Goal: Information Seeking & Learning: Check status

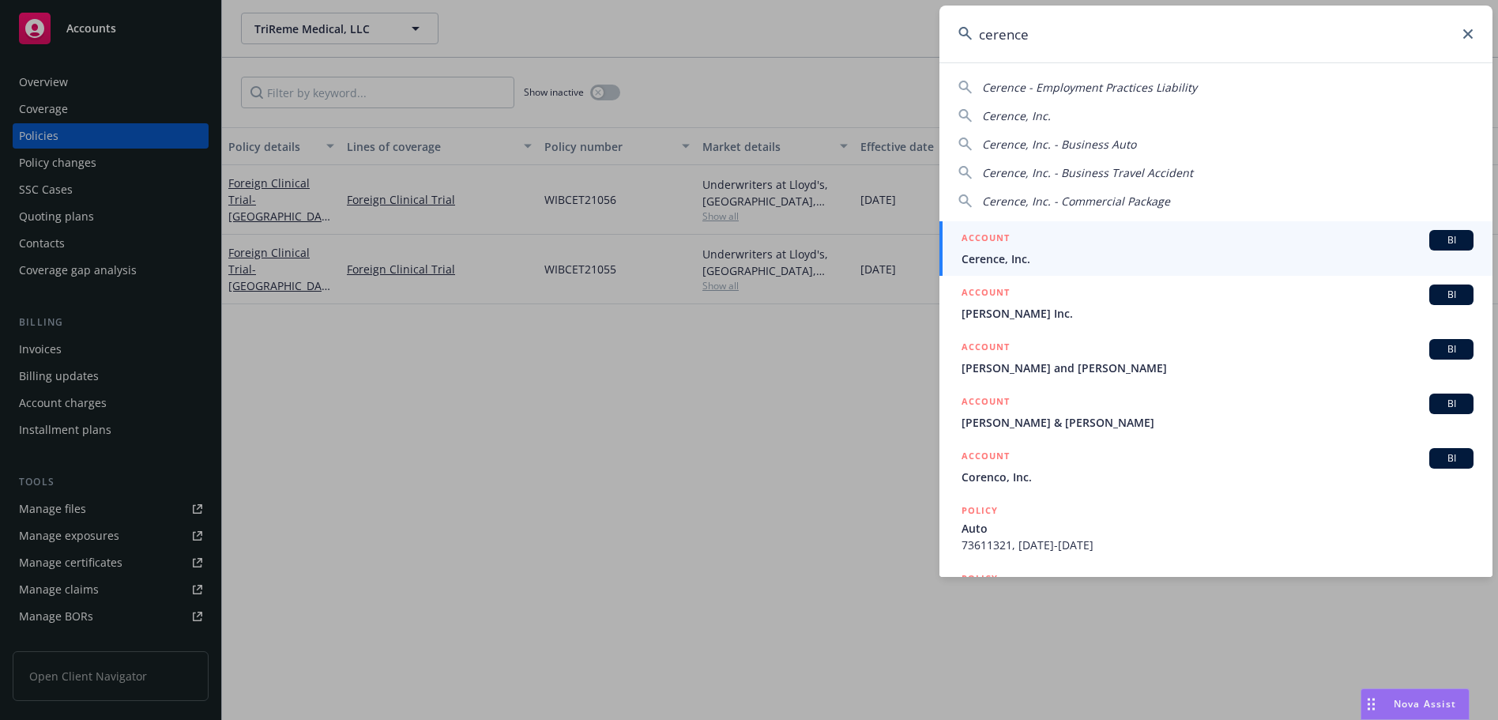
type input "cerence"
click at [1146, 254] on span "Cerence, Inc." at bounding box center [1217, 258] width 512 height 17
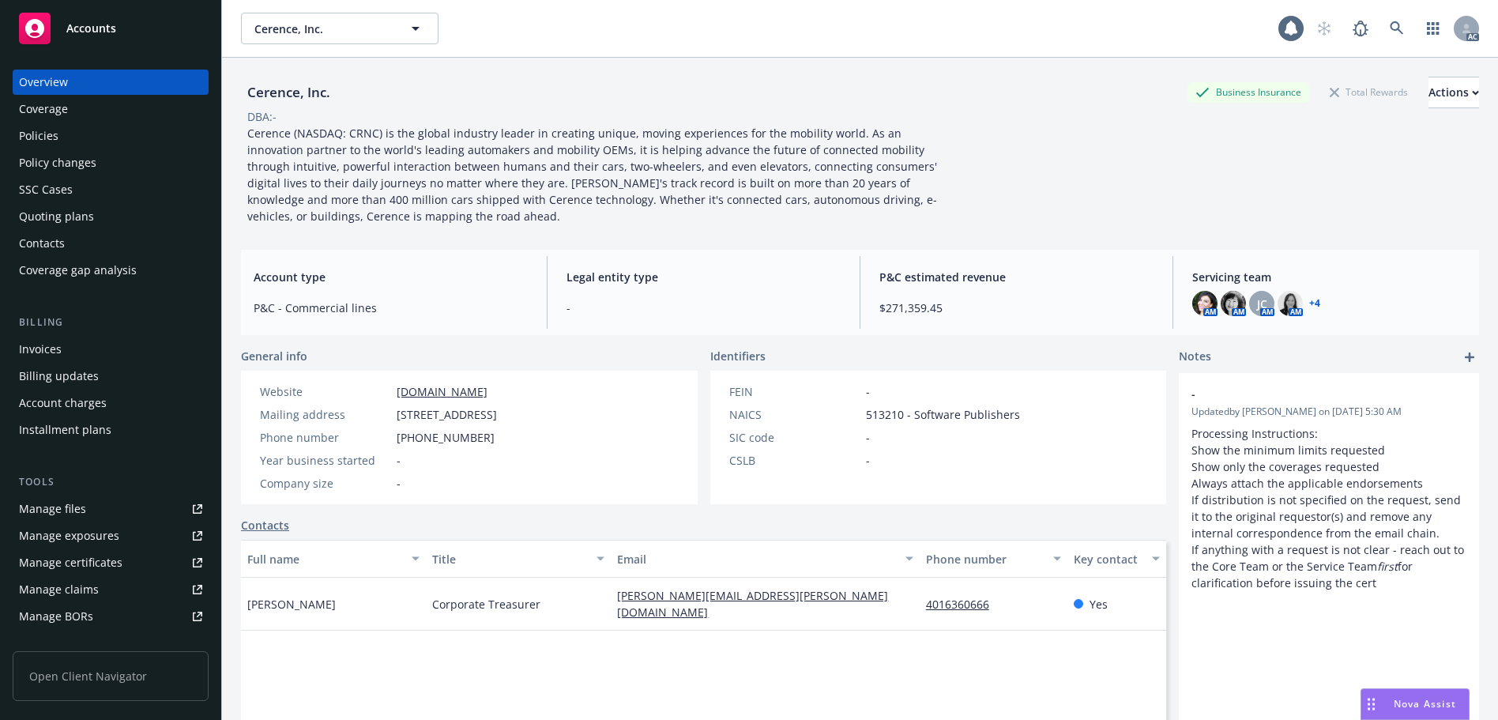
click at [104, 161] on div "Policy changes" at bounding box center [110, 162] width 183 height 25
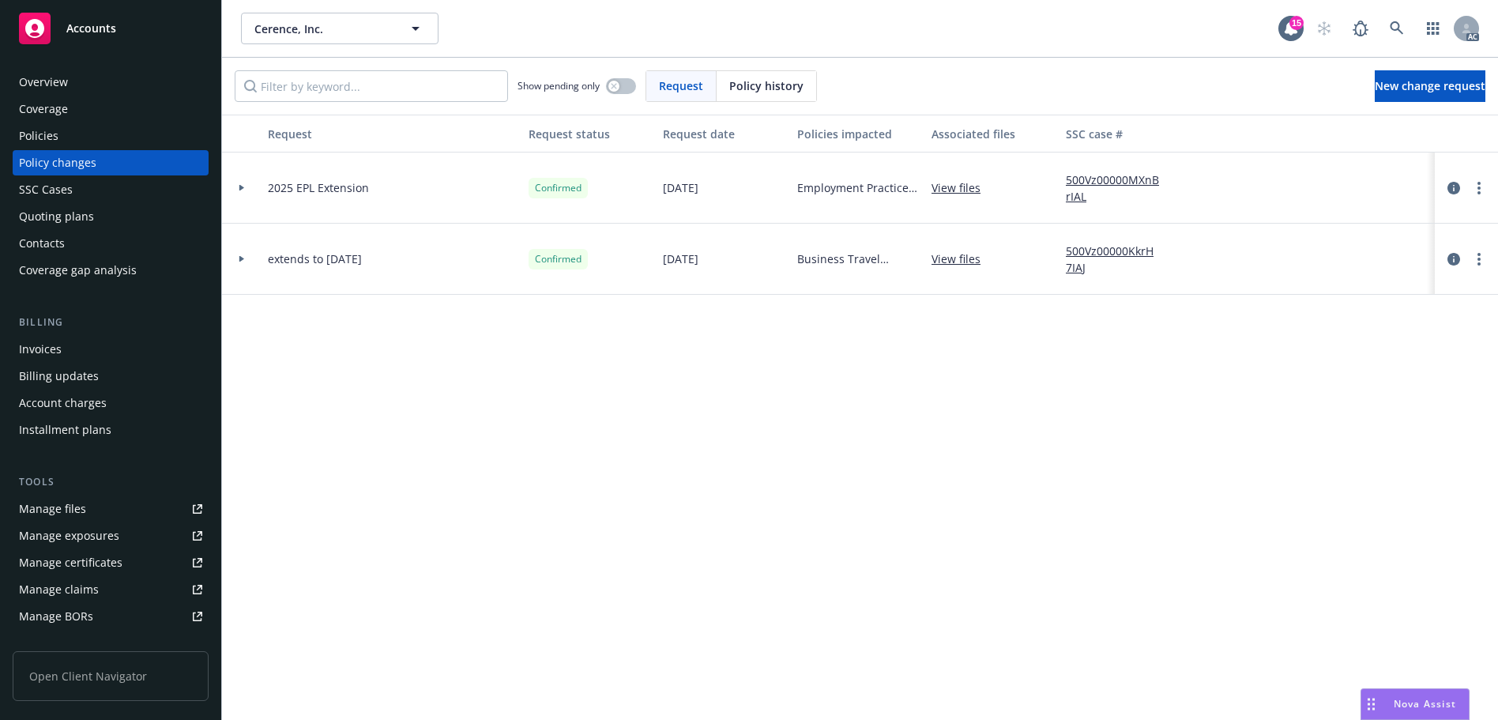
drag, startPoint x: 759, startPoint y: 77, endPoint x: 744, endPoint y: 78, distance: 15.0
click at [752, 77] on span "Policy history" at bounding box center [766, 85] width 74 height 17
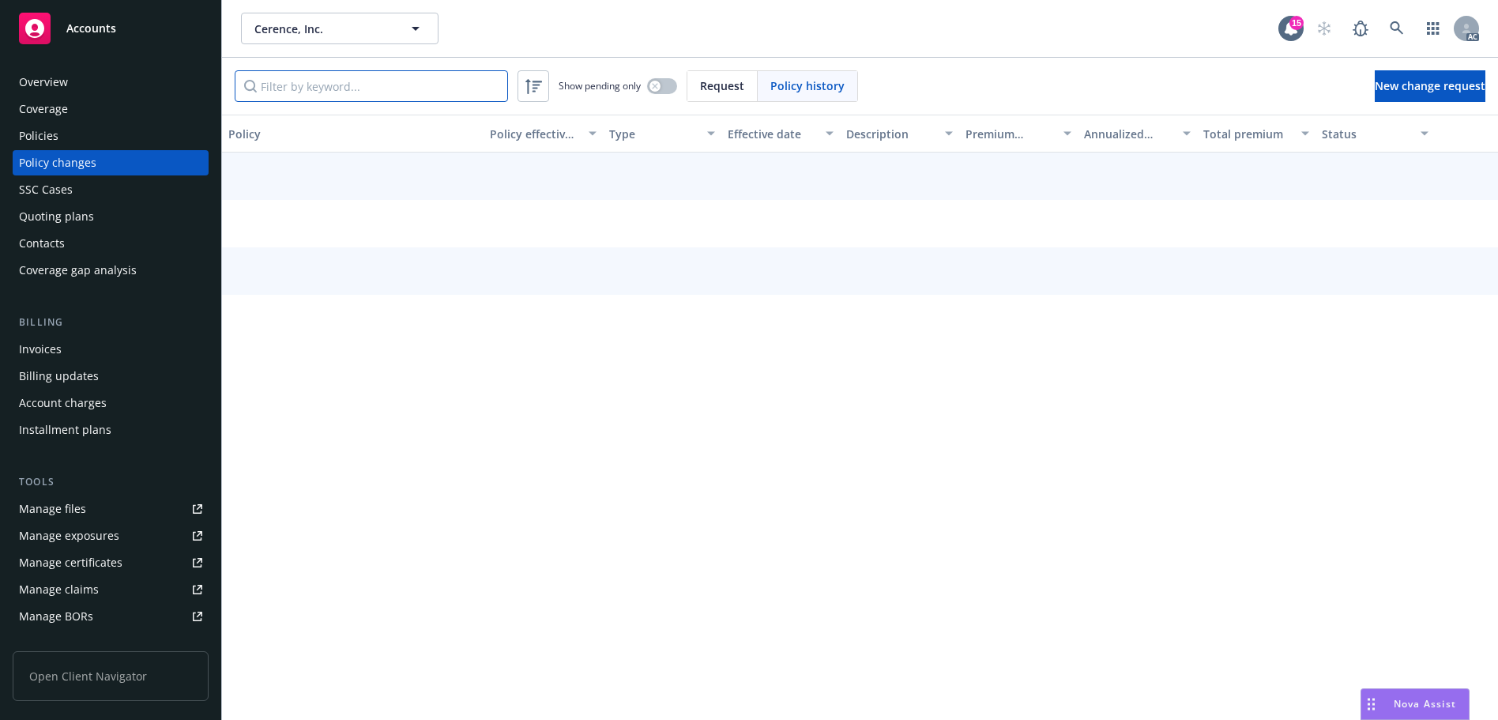
click at [349, 86] on input "Filter by keyword..." at bounding box center [371, 86] width 273 height 32
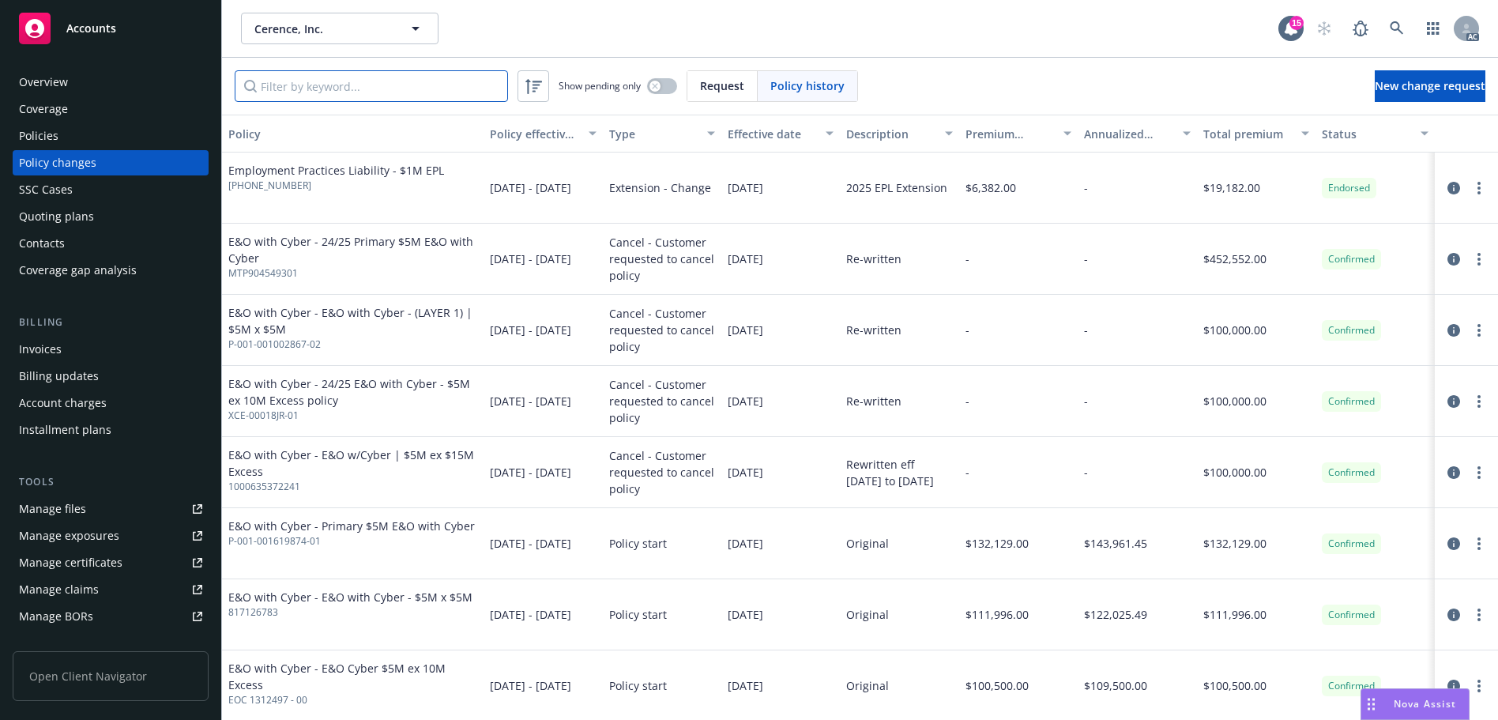
paste input "XCE-00018JR-01"
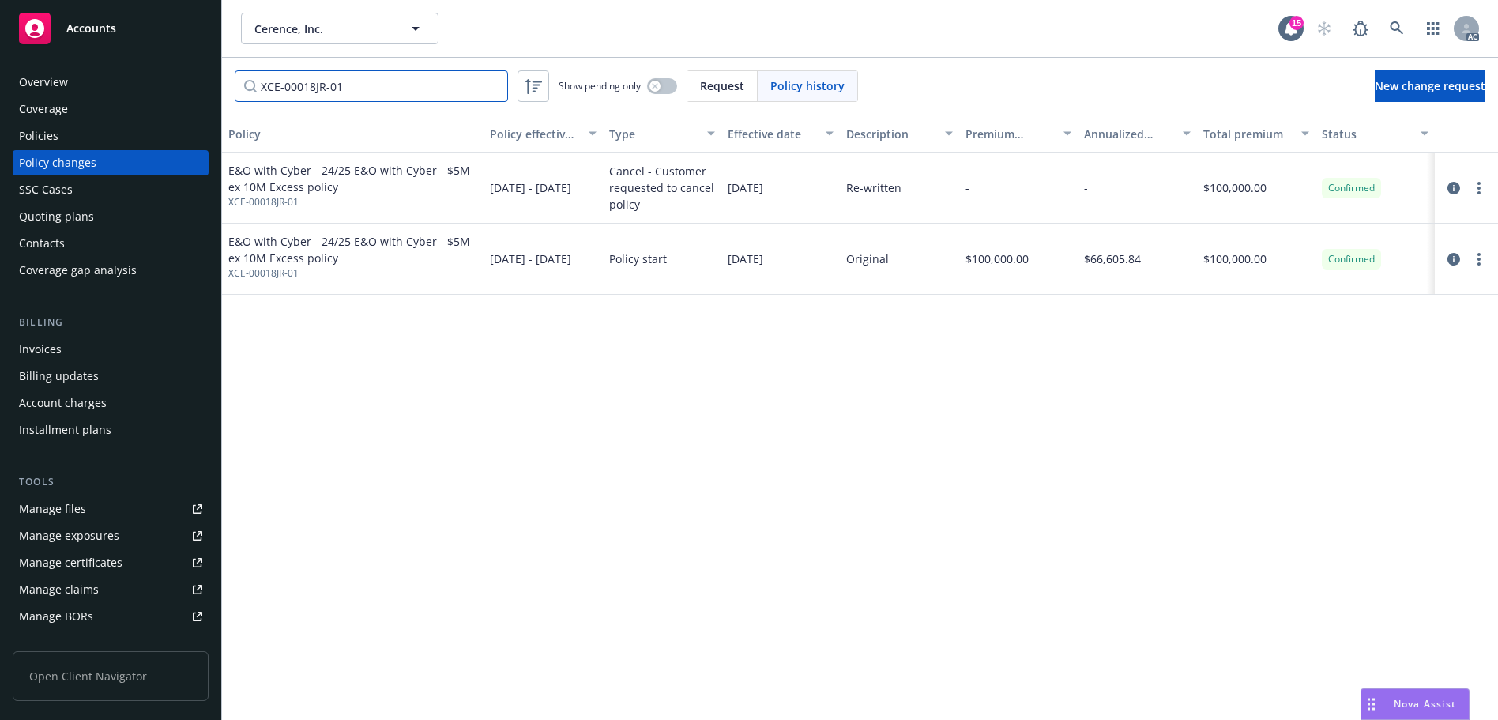
type input "XCE-00018JR-01"
click at [1442, 186] on div at bounding box center [1466, 188] width 51 height 19
click at [1451, 188] on icon "circleInformation" at bounding box center [1453, 188] width 13 height 13
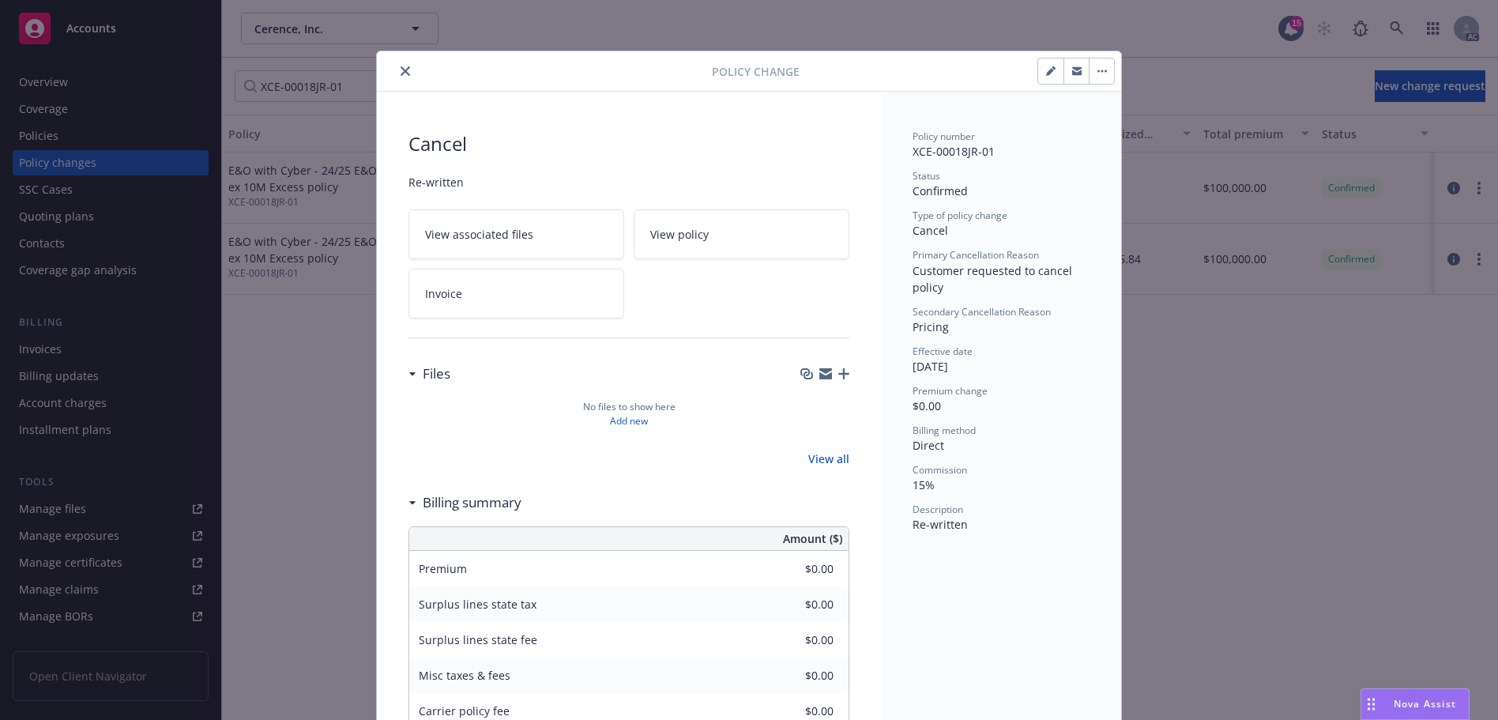
scroll to position [47, 0]
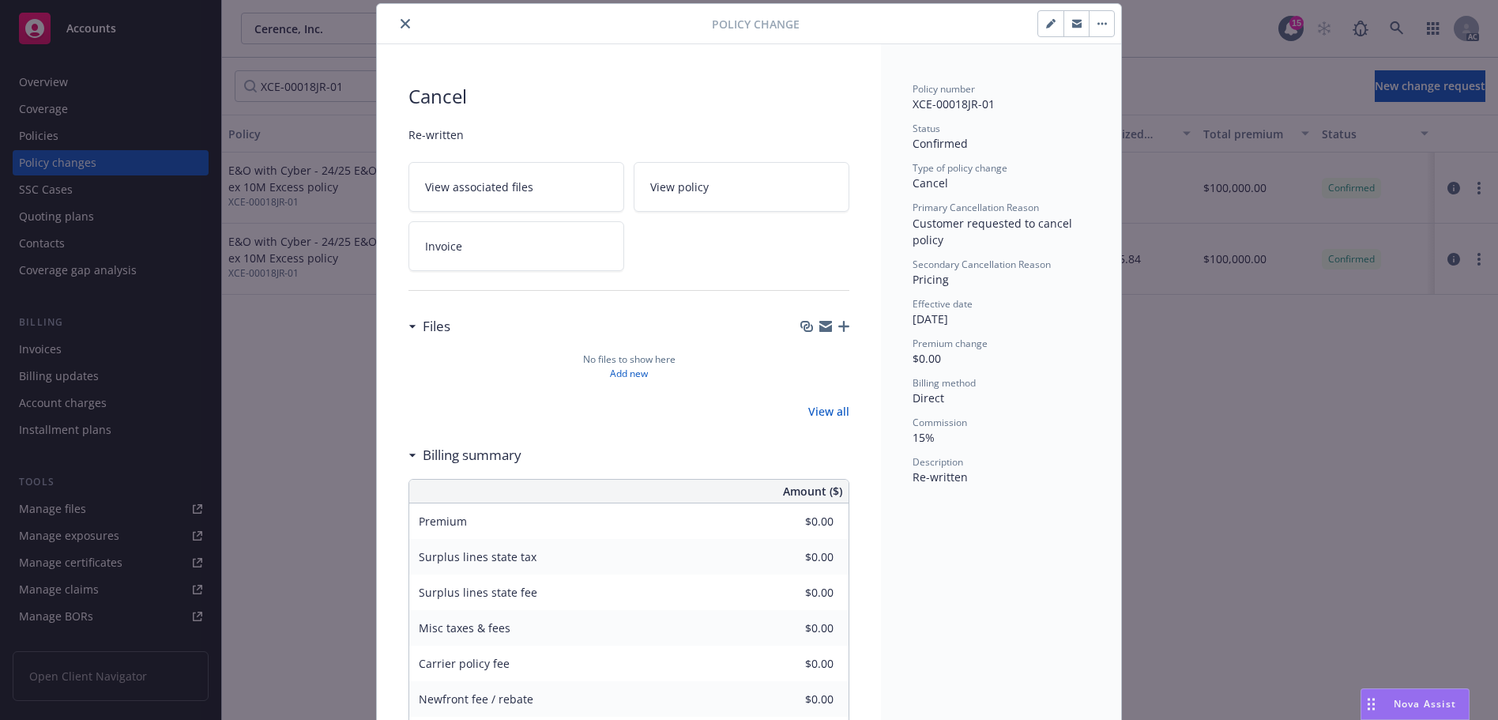
click at [401, 24] on icon "close" at bounding box center [405, 23] width 9 height 9
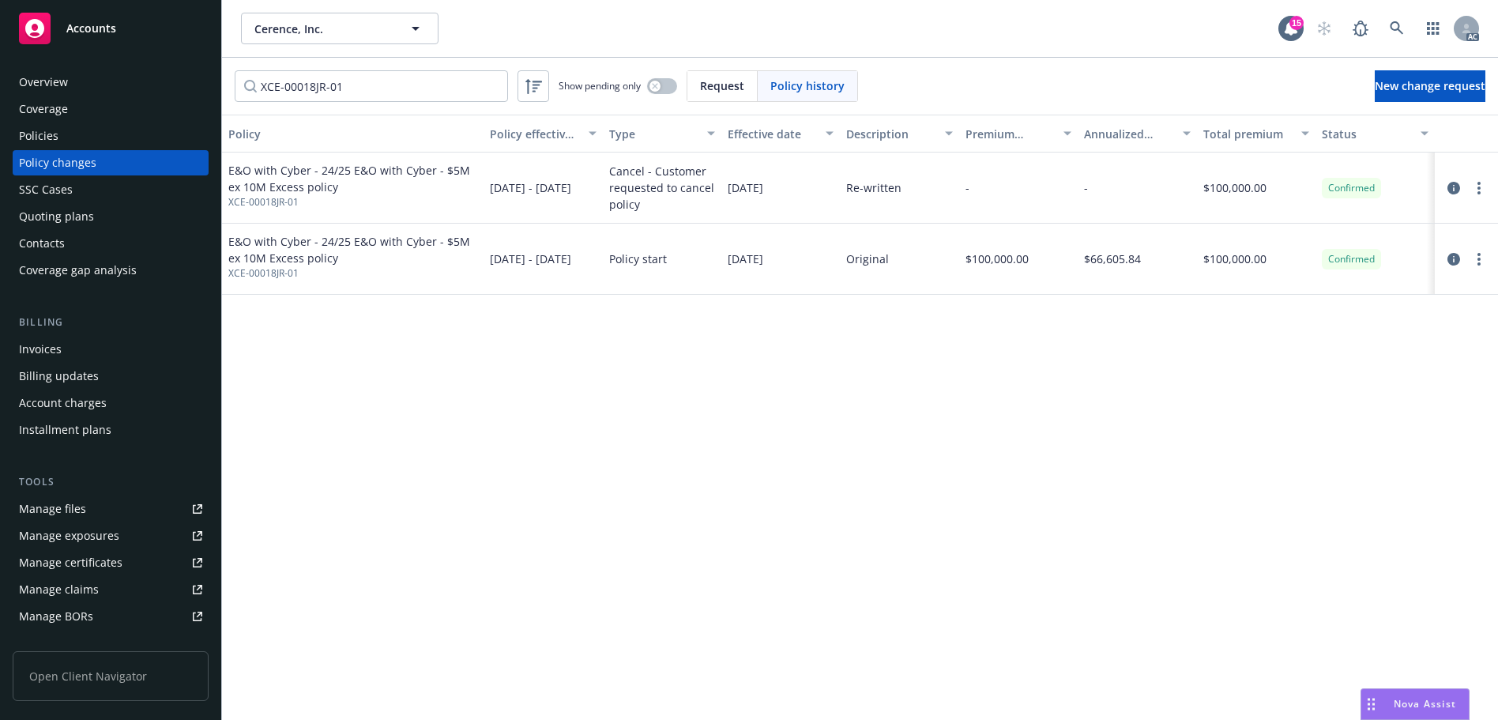
click at [107, 79] on div "Overview" at bounding box center [110, 82] width 183 height 25
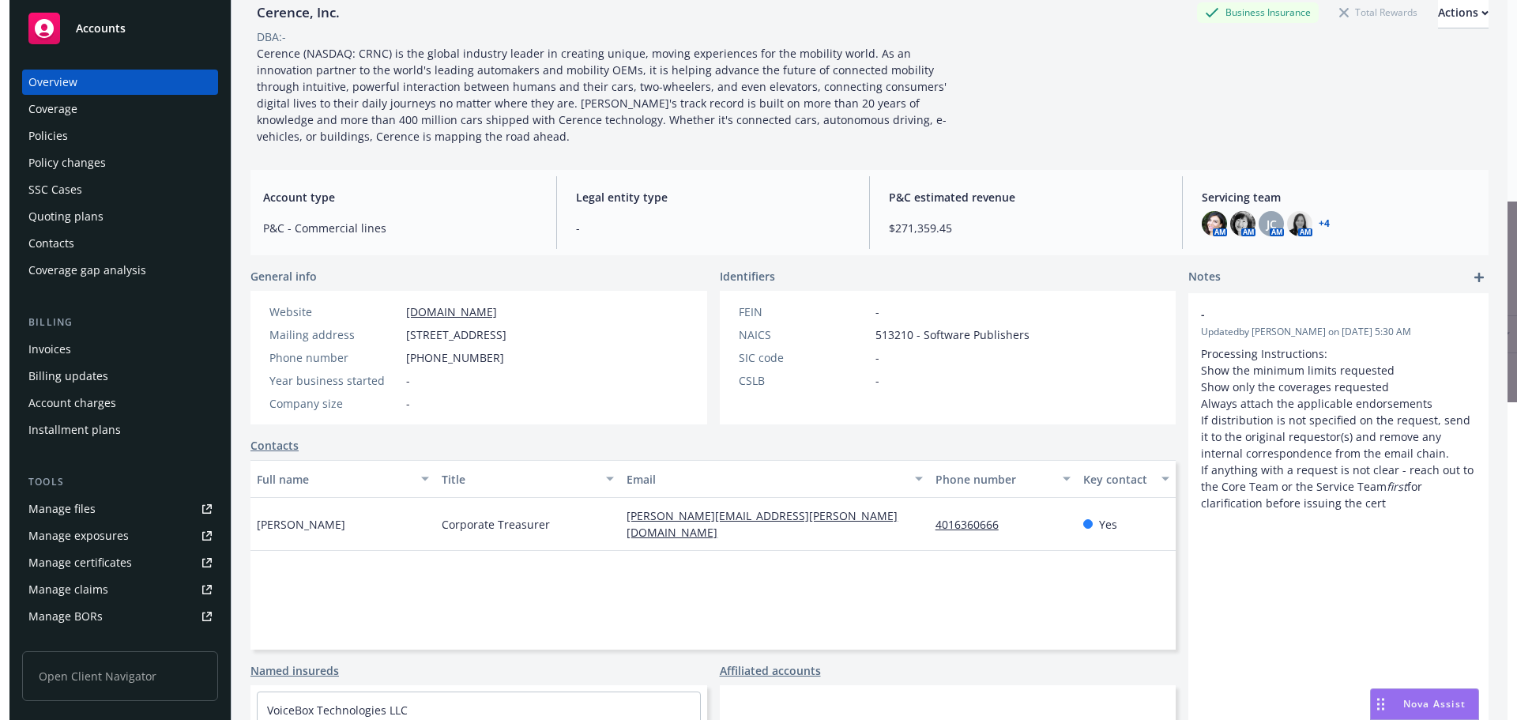
scroll to position [213, 0]
